Goal: Information Seeking & Learning: Learn about a topic

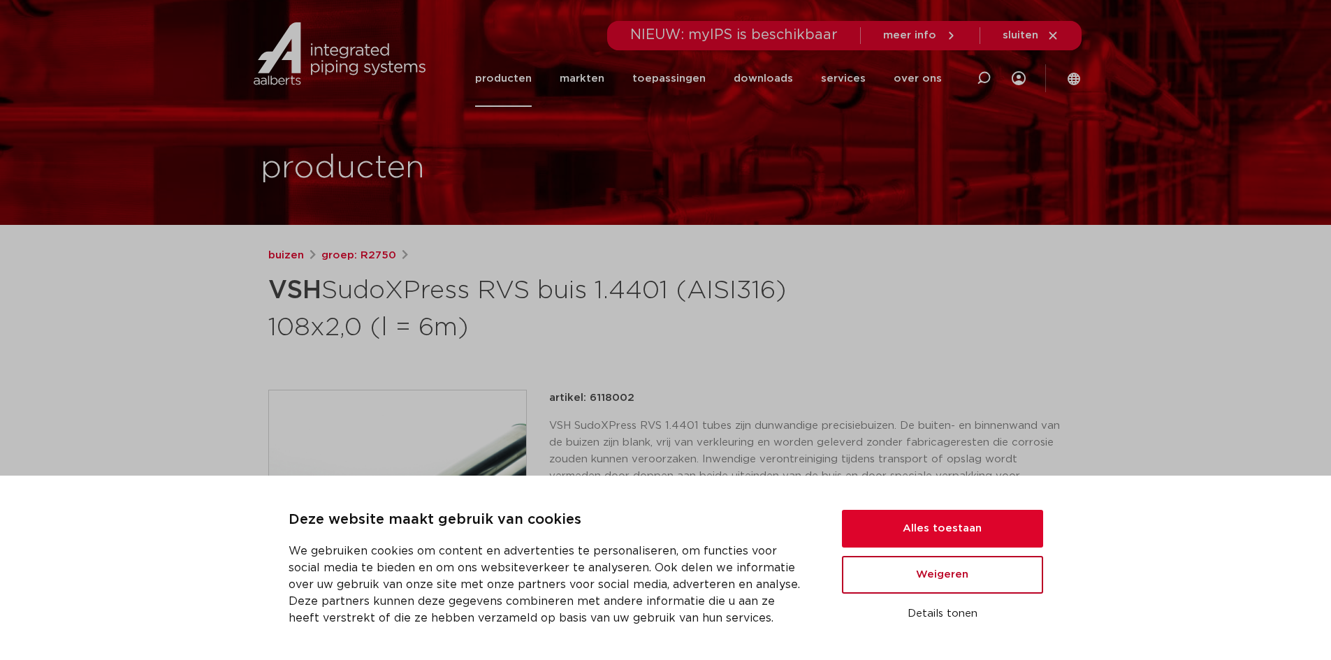
click at [905, 580] on button "Weigeren" at bounding box center [942, 575] width 201 height 38
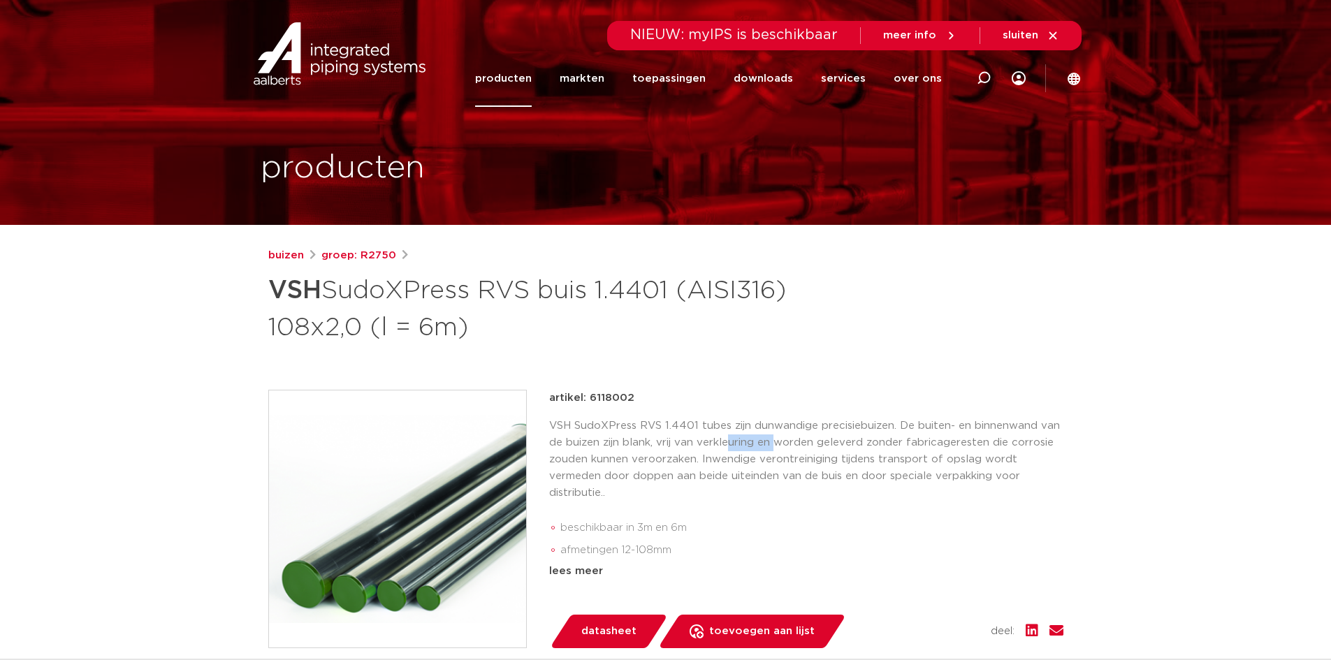
drag, startPoint x: 731, startPoint y: 439, endPoint x: 775, endPoint y: 445, distance: 43.7
click at [775, 445] on p "VSH SudoXPress RVS 1.4401 tubes zijn dunwandige precisiebuizen. De buiten- en b…" at bounding box center [806, 460] width 514 height 84
click at [580, 499] on p "VSH SudoXPress RVS 1.4401 tubes zijn dunwandige precisiebuizen. De buiten- en b…" at bounding box center [806, 460] width 514 height 84
click at [582, 495] on p "VSH SudoXPress RVS 1.4401 tubes zijn dunwandige precisiebuizen. De buiten- en b…" at bounding box center [806, 460] width 514 height 84
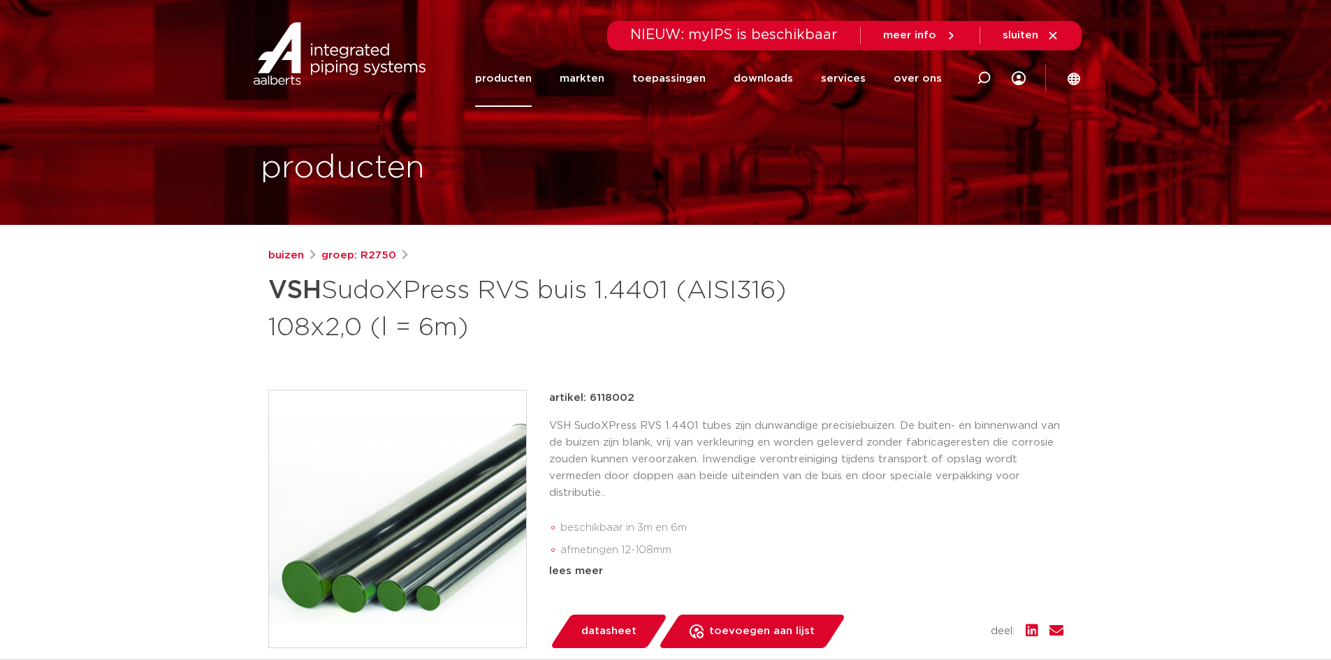
click at [584, 495] on p "VSH SudoXPress RVS 1.4401 tubes zijn dunwandige precisiebuizen. De buiten- en b…" at bounding box center [806, 460] width 514 height 84
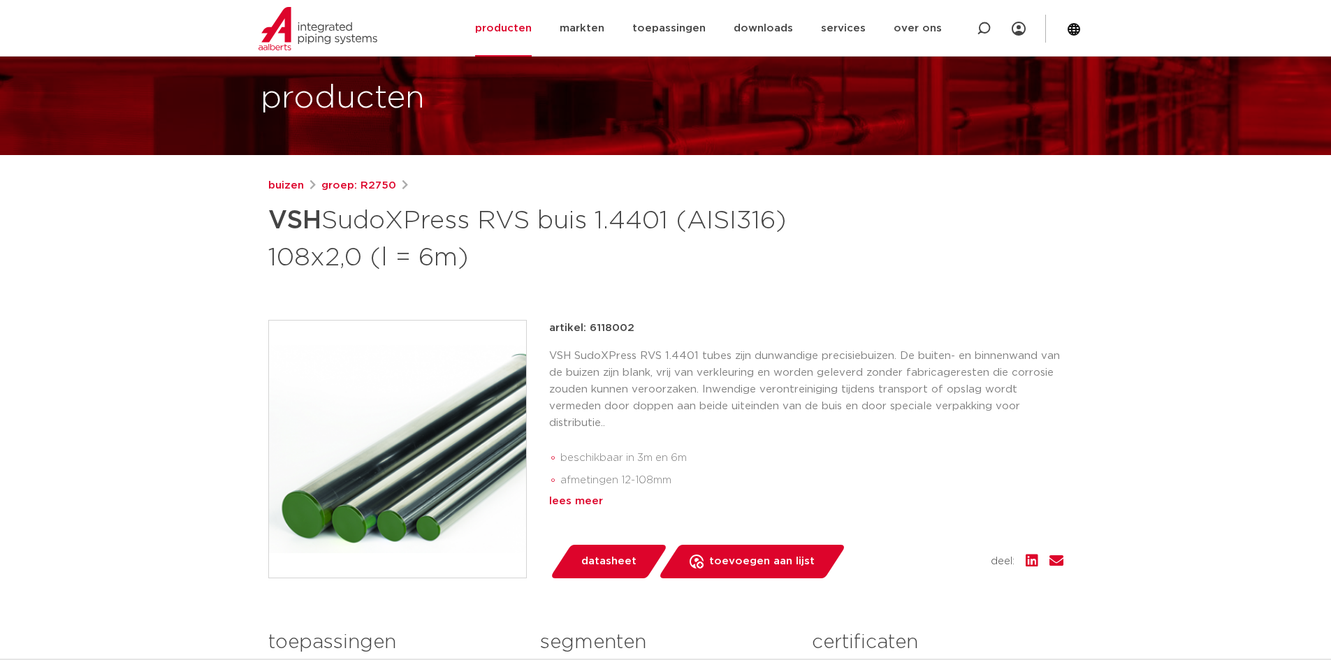
click at [562, 496] on div "lees meer" at bounding box center [806, 501] width 514 height 17
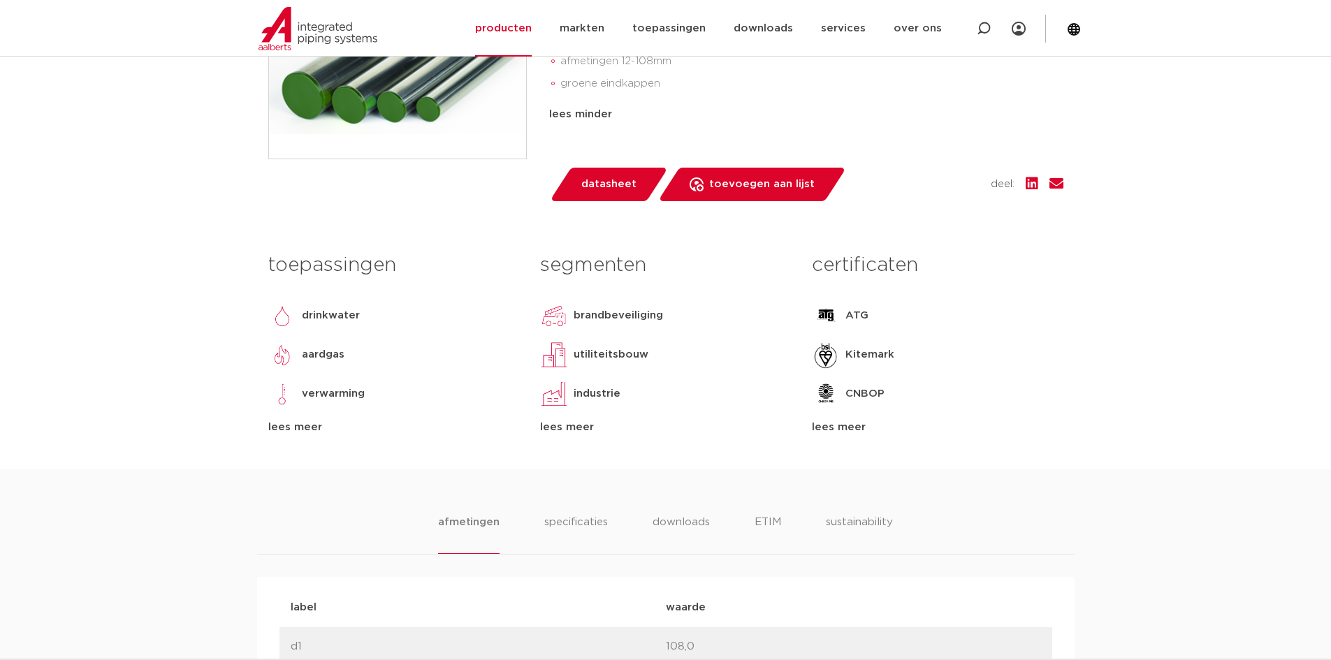
scroll to position [559, 0]
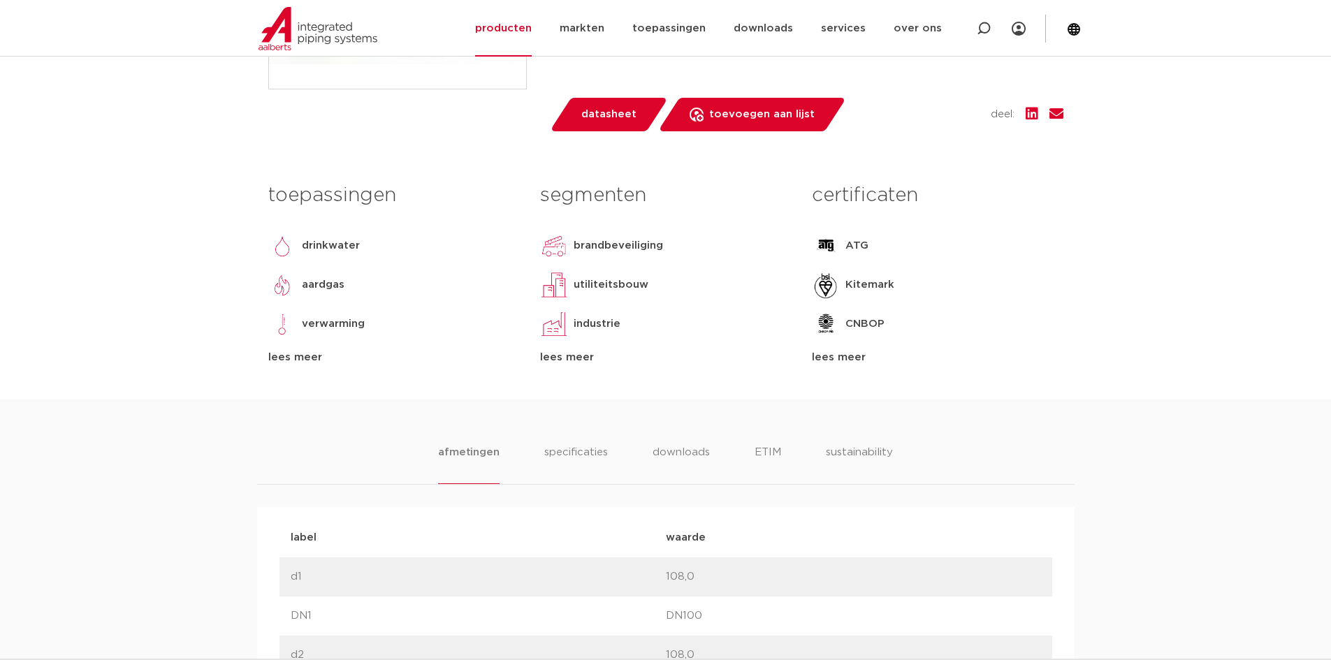
click at [310, 358] on div "lees meer" at bounding box center [393, 357] width 251 height 17
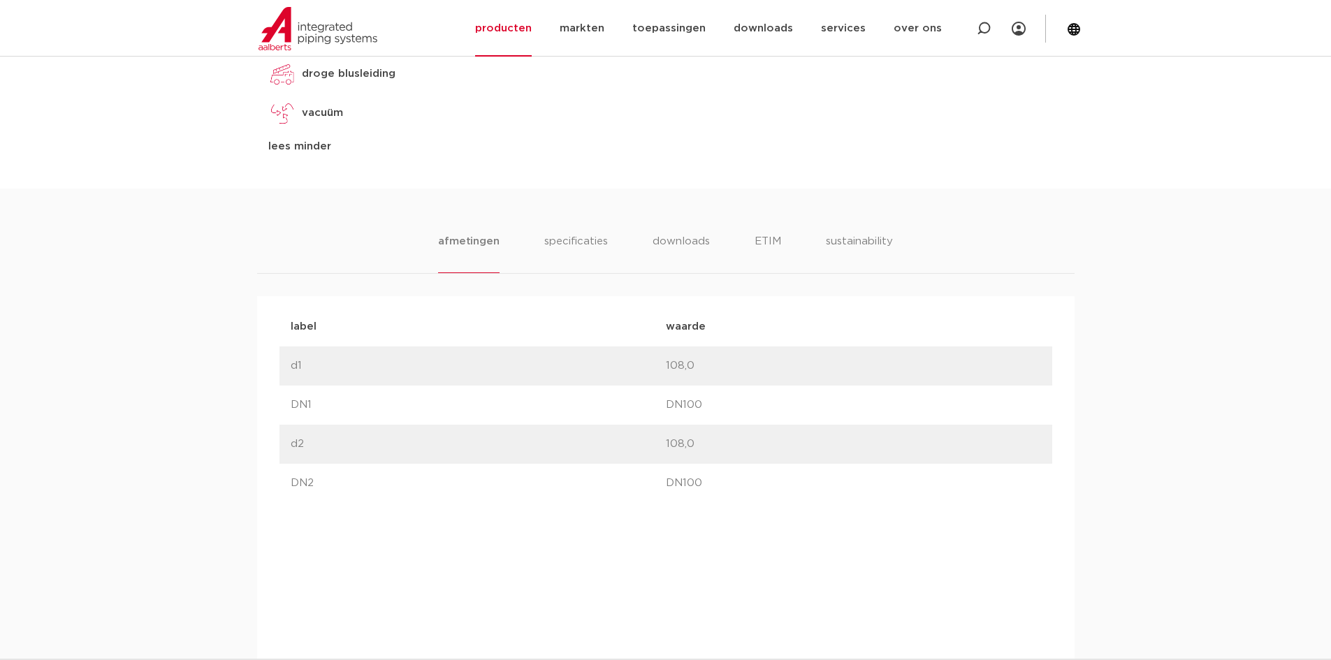
scroll to position [1048, 0]
